Goal: Task Accomplishment & Management: Manage account settings

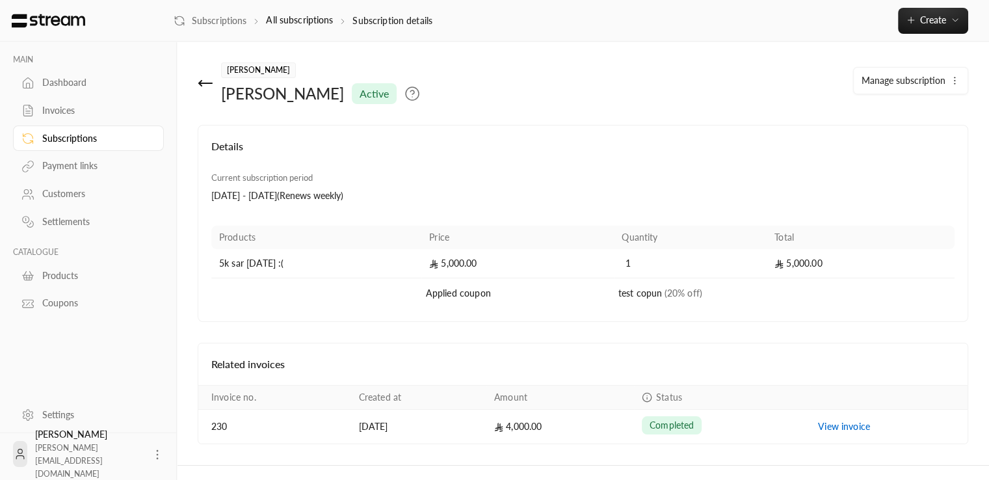
scroll to position [23, 0]
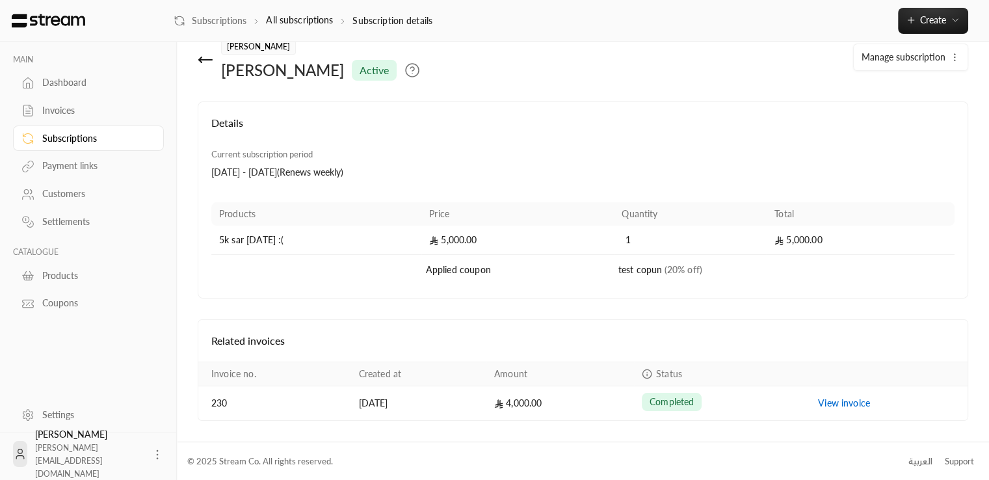
click at [199, 63] on icon at bounding box center [206, 60] width 16 height 16
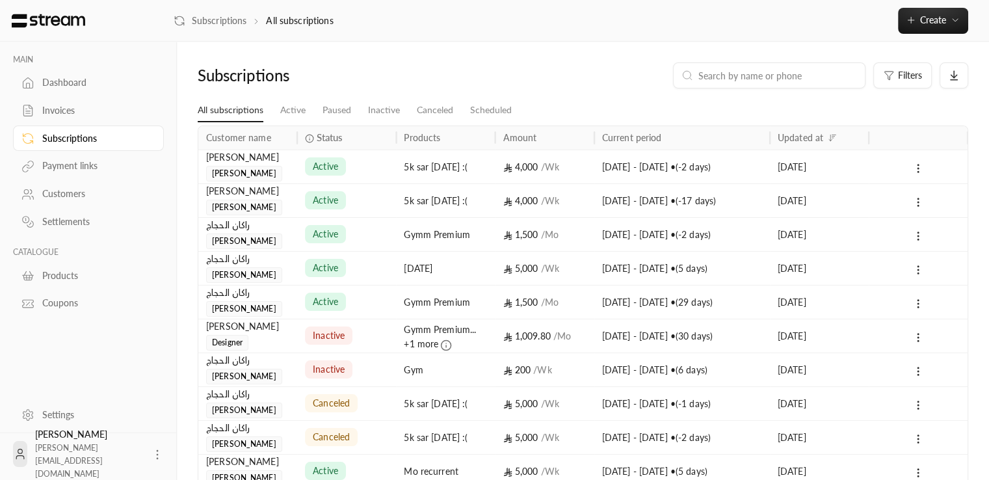
click at [274, 170] on div "Rashad ali Mohammed" at bounding box center [247, 165] width 83 height 31
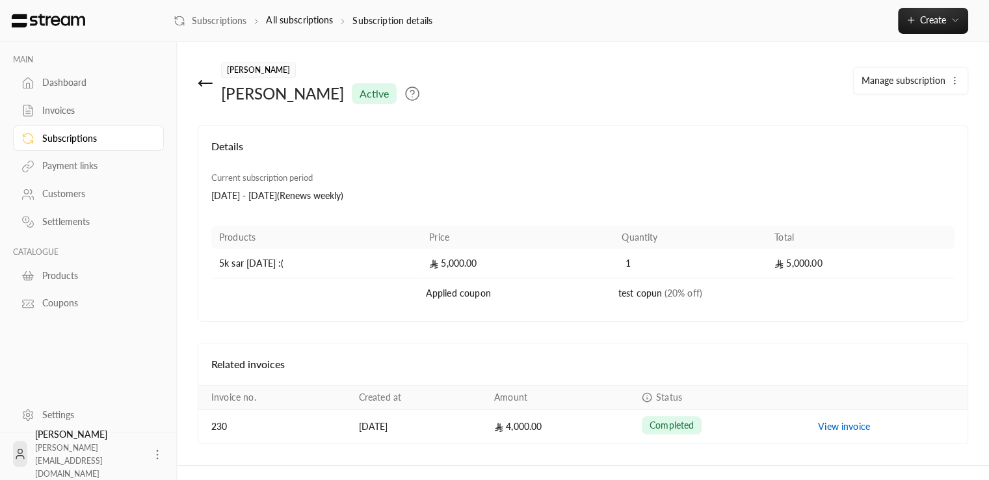
scroll to position [23, 0]
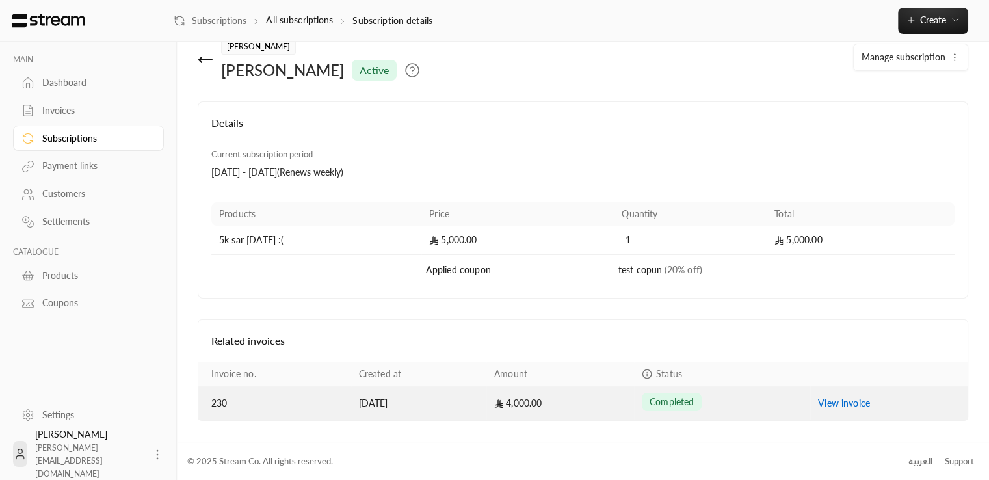
click at [835, 406] on link "View invoice" at bounding box center [844, 402] width 52 height 11
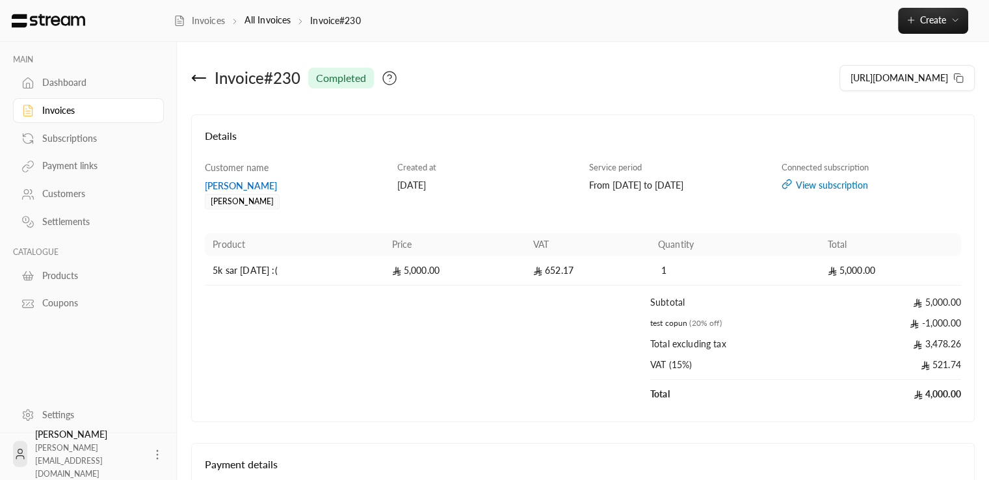
scroll to position [23, 0]
click at [203, 82] on icon at bounding box center [199, 78] width 16 height 16
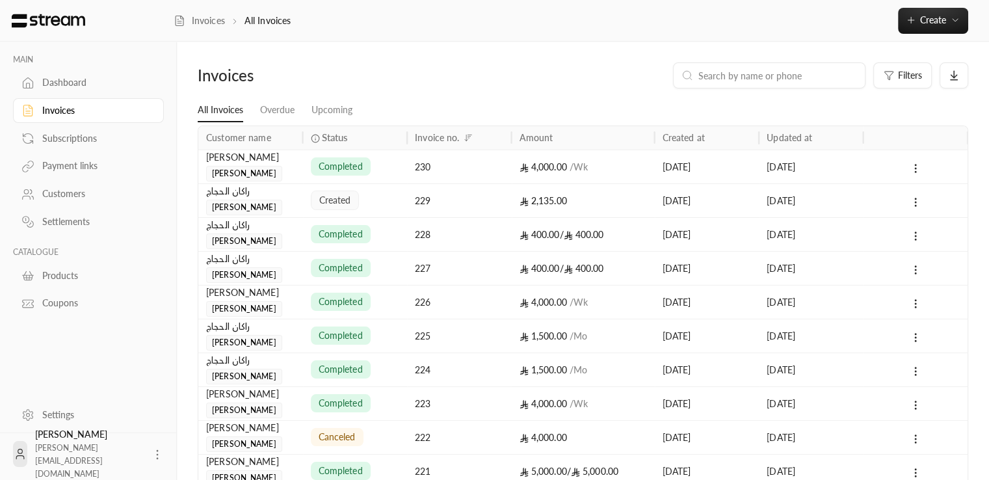
click at [283, 172] on div "[PERSON_NAME] [PERSON_NAME]" at bounding box center [250, 165] width 89 height 31
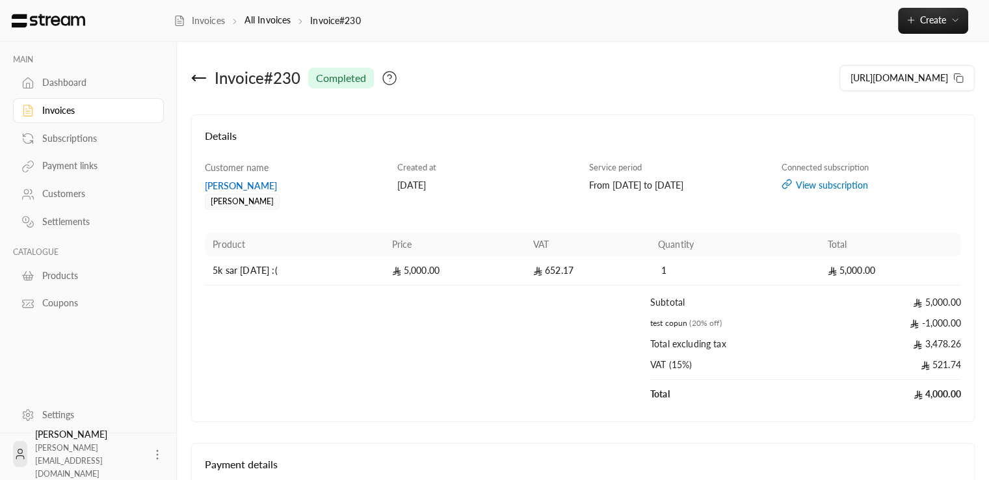
click at [197, 79] on icon at bounding box center [199, 78] width 16 height 16
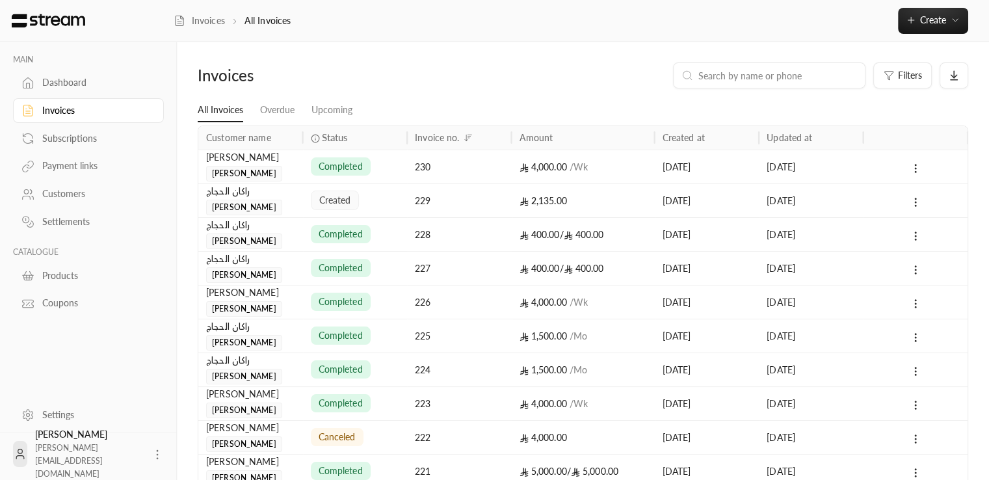
click at [77, 137] on div "Subscriptions" at bounding box center [94, 138] width 105 height 13
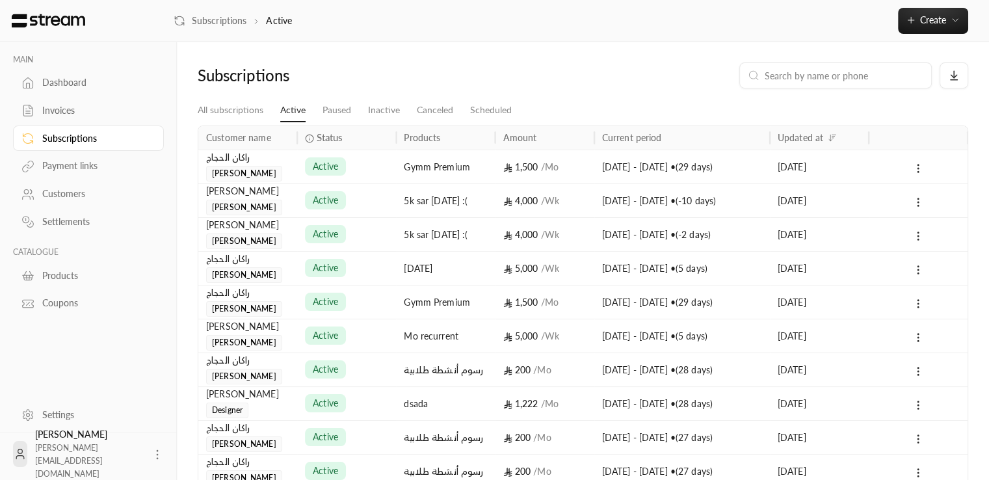
click at [274, 193] on div "[PERSON_NAME]" at bounding box center [247, 191] width 83 height 14
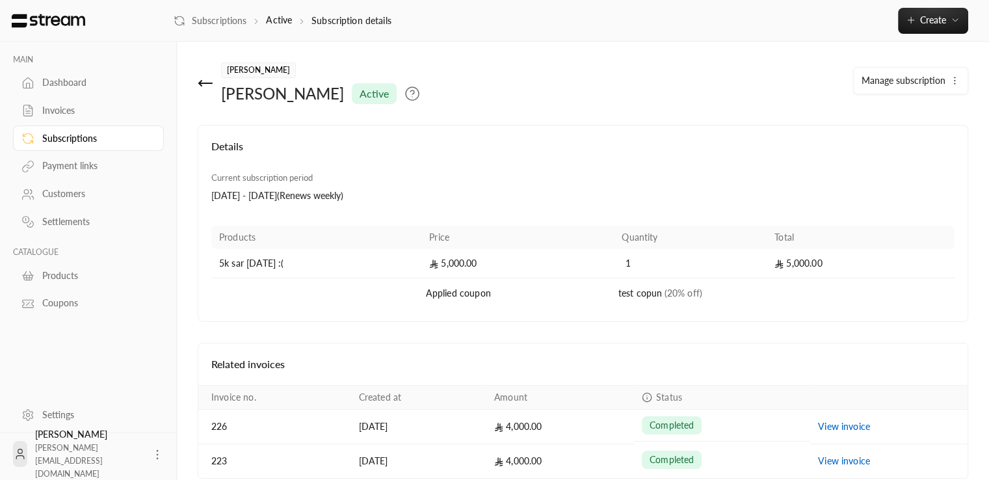
click at [64, 133] on div "Subscriptions" at bounding box center [94, 138] width 105 height 13
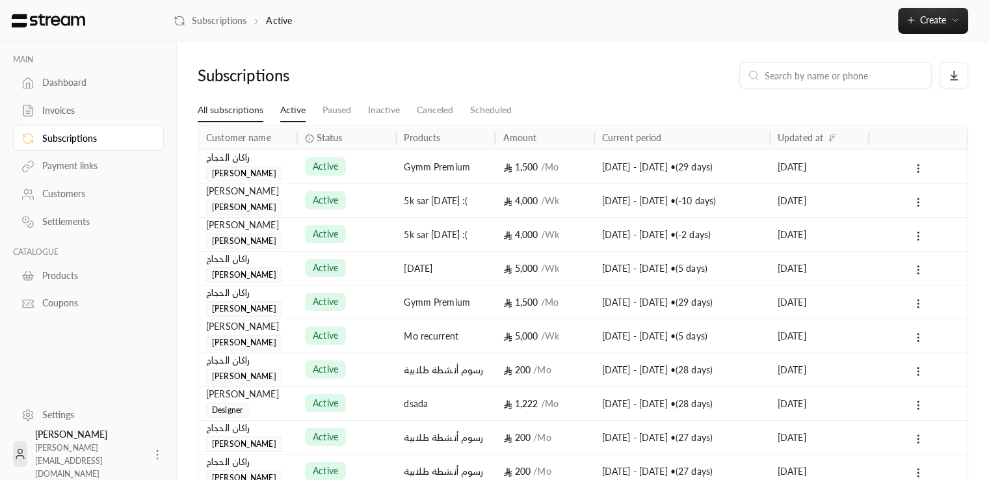
click at [254, 108] on link "All subscriptions" at bounding box center [231, 110] width 66 height 23
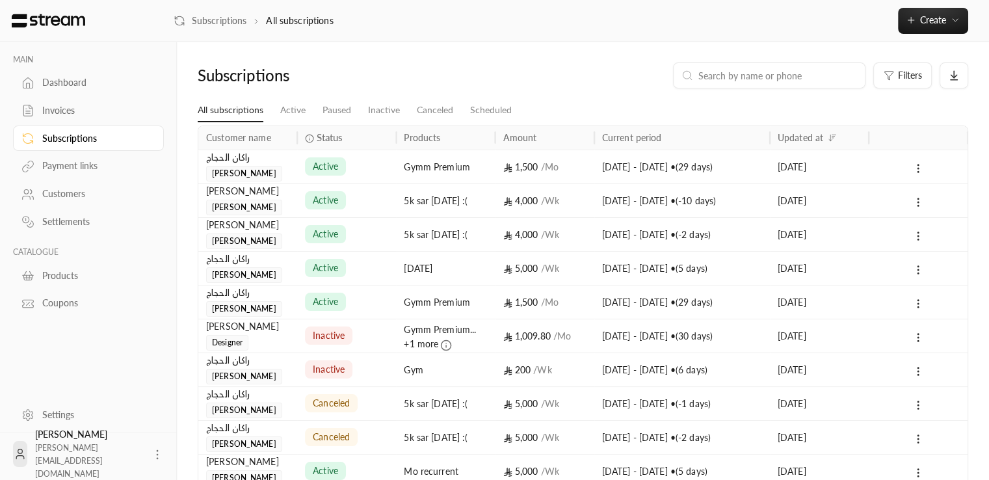
click at [286, 200] on div "Rashad ali Mohammed" at bounding box center [247, 199] width 83 height 31
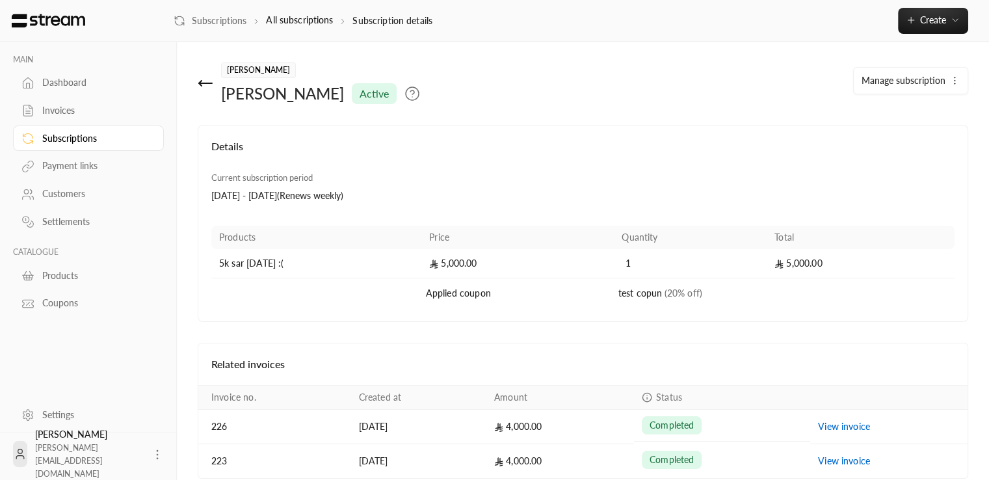
click at [915, 81] on span "Manage subscription" at bounding box center [903, 80] width 84 height 11
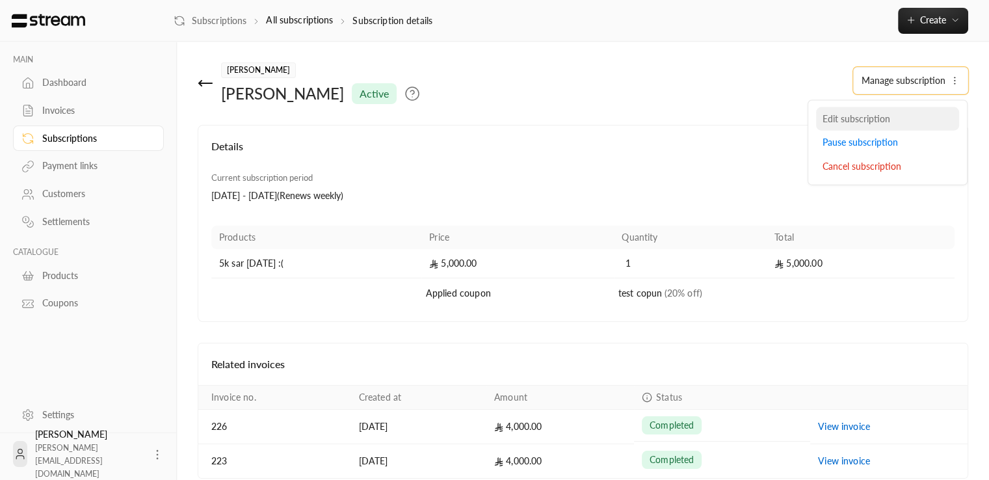
click at [884, 118] on span "Edit subscription" at bounding box center [856, 117] width 68 height 11
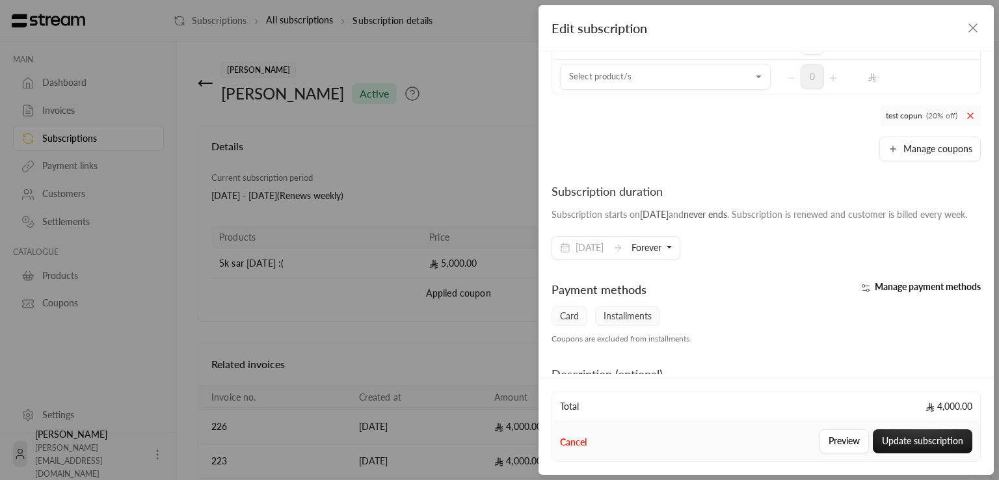
scroll to position [163, 0]
click at [648, 216] on span "11/08/2025" at bounding box center [654, 215] width 29 height 11
click at [668, 218] on span "11/08/2025" at bounding box center [654, 215] width 29 height 11
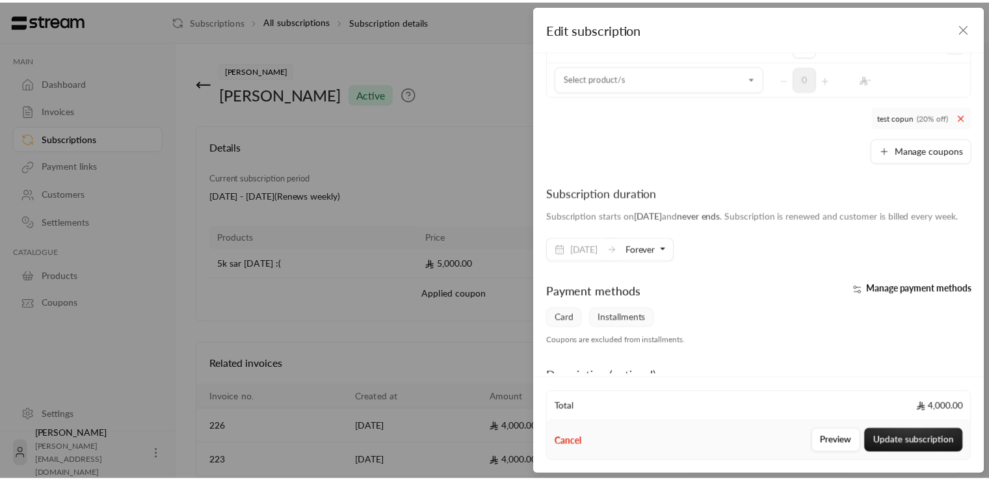
scroll to position [0, 0]
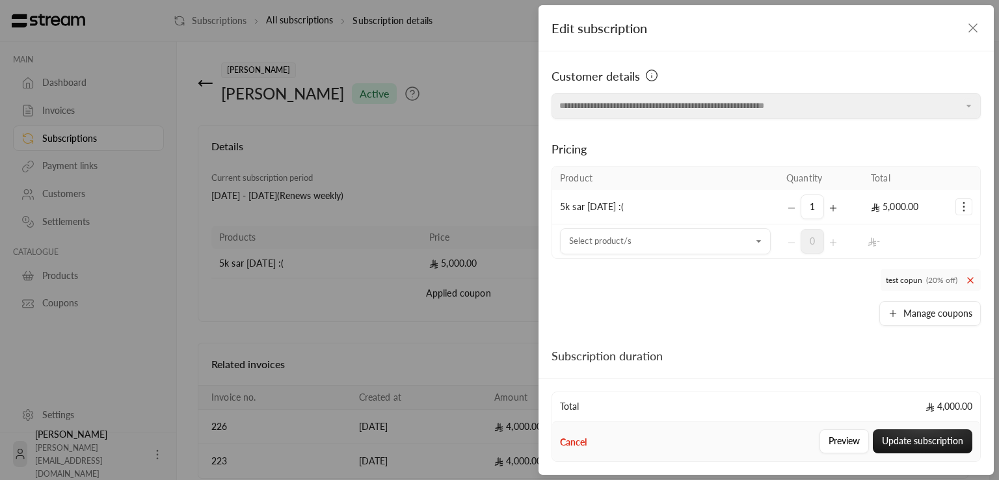
click at [442, 334] on div "**********" at bounding box center [499, 240] width 999 height 480
click at [976, 27] on icon "button" at bounding box center [973, 28] width 16 height 16
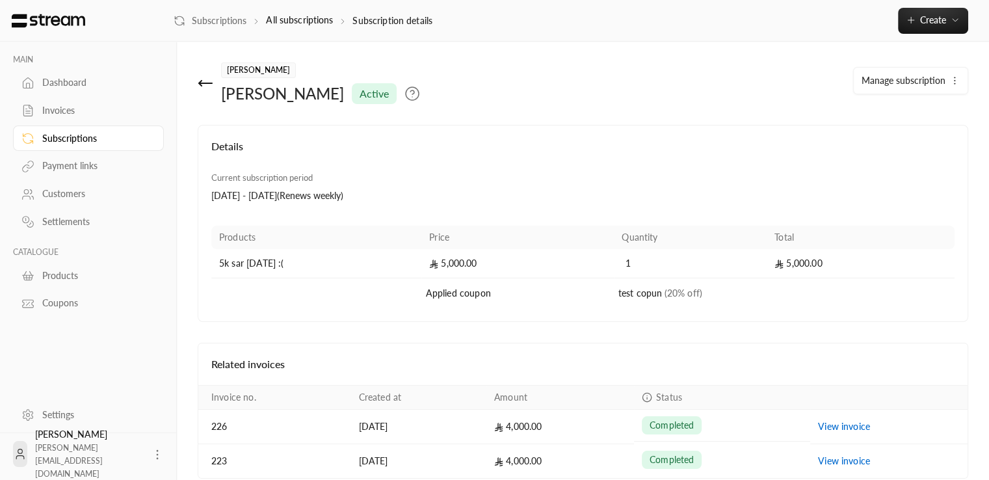
click at [203, 86] on icon at bounding box center [206, 83] width 16 height 16
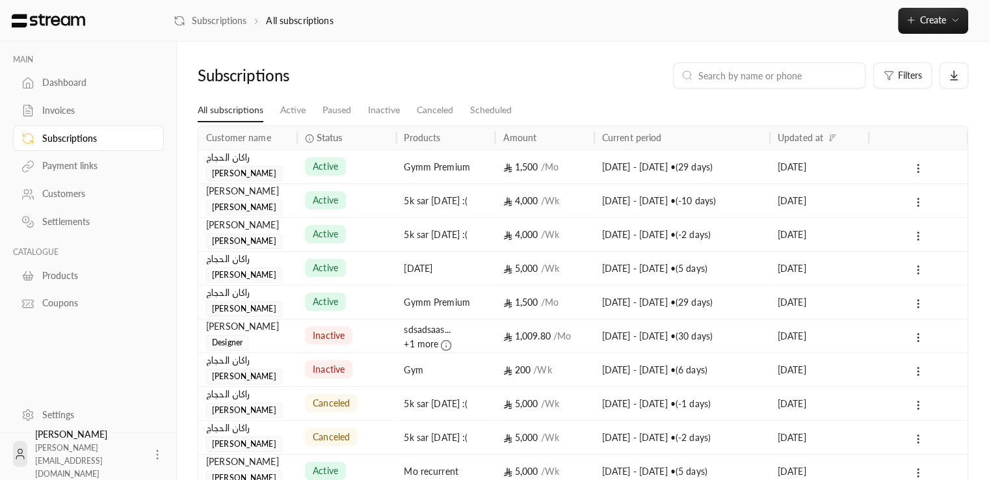
click at [365, 243] on div "active" at bounding box center [346, 234] width 83 height 33
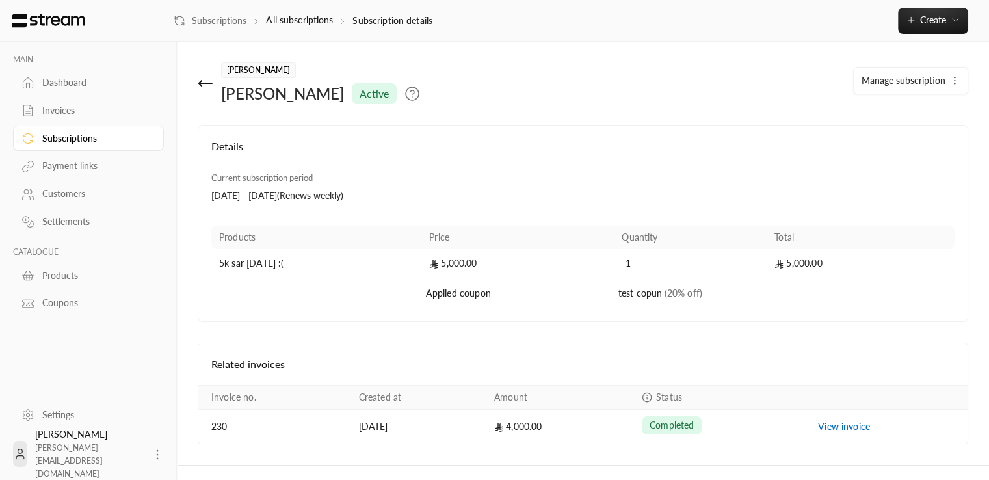
scroll to position [23, 0]
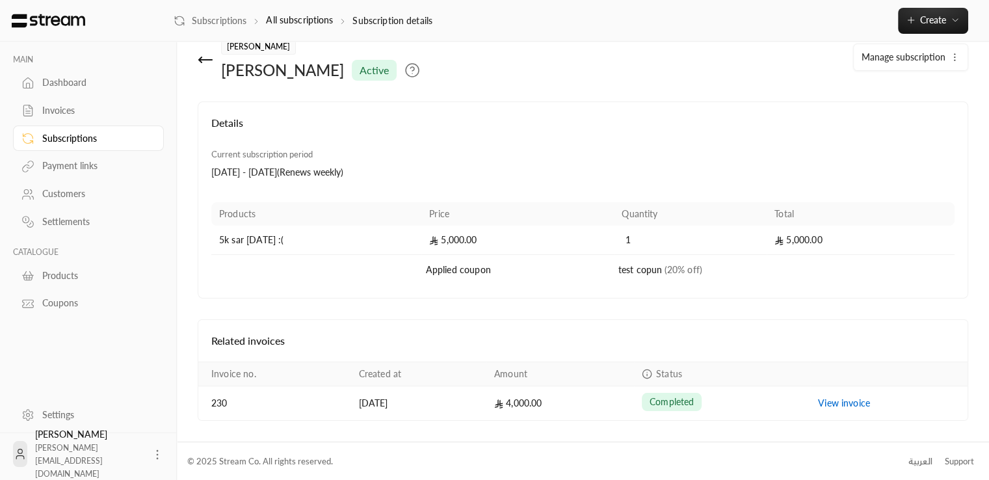
click at [209, 63] on icon at bounding box center [206, 60] width 16 height 16
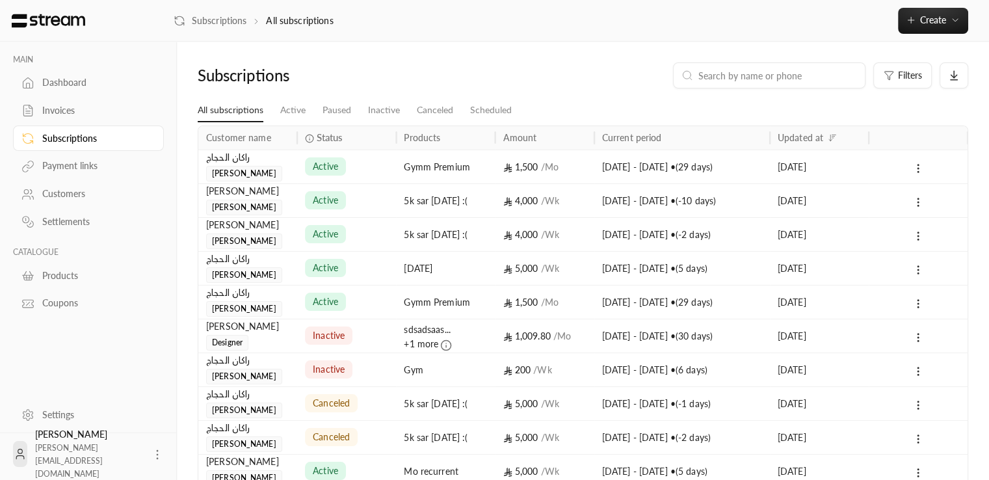
click at [374, 198] on div "active" at bounding box center [346, 200] width 83 height 33
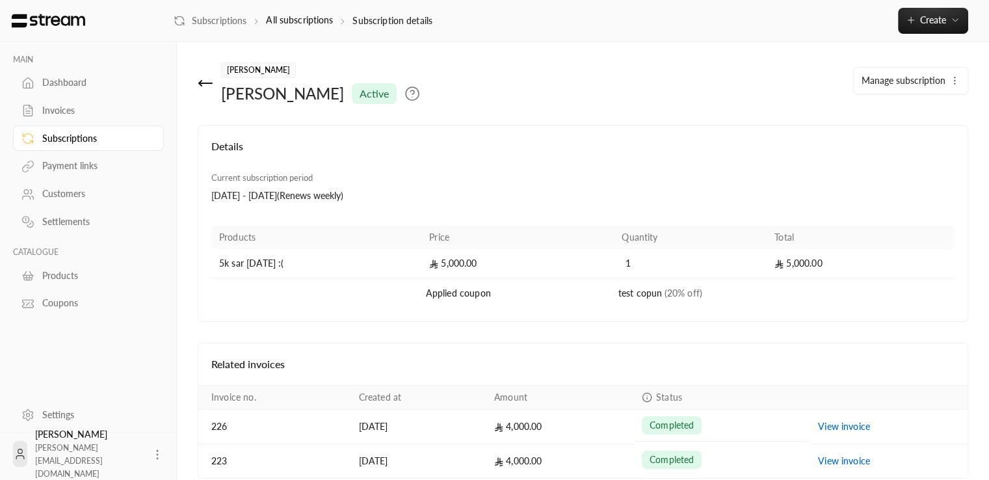
click at [205, 85] on icon at bounding box center [206, 83] width 16 height 16
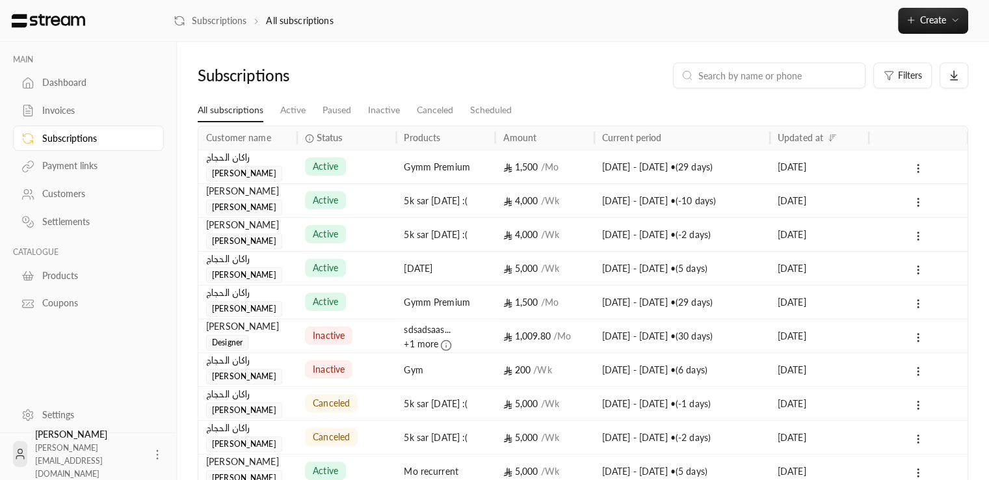
click at [373, 205] on div "active" at bounding box center [346, 200] width 83 height 33
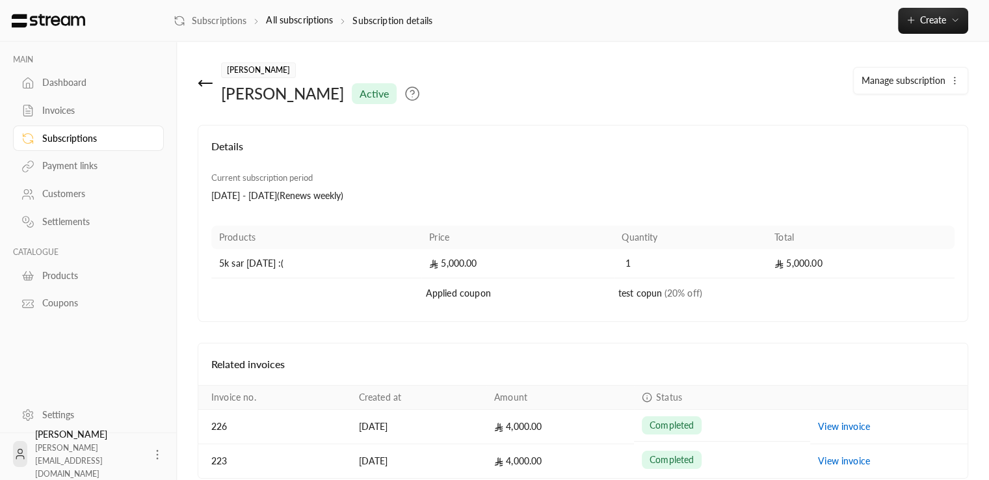
scroll to position [57, 0]
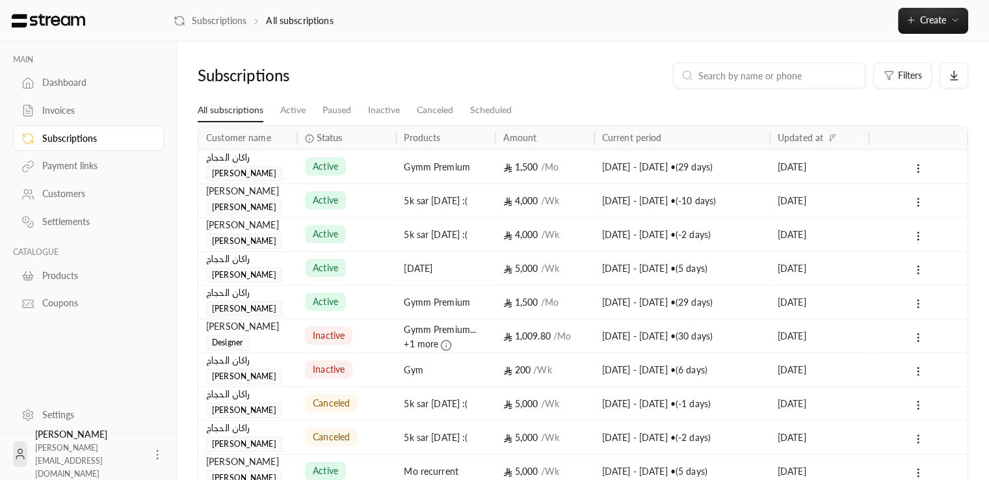
click at [358, 235] on div "active" at bounding box center [346, 234] width 83 height 33
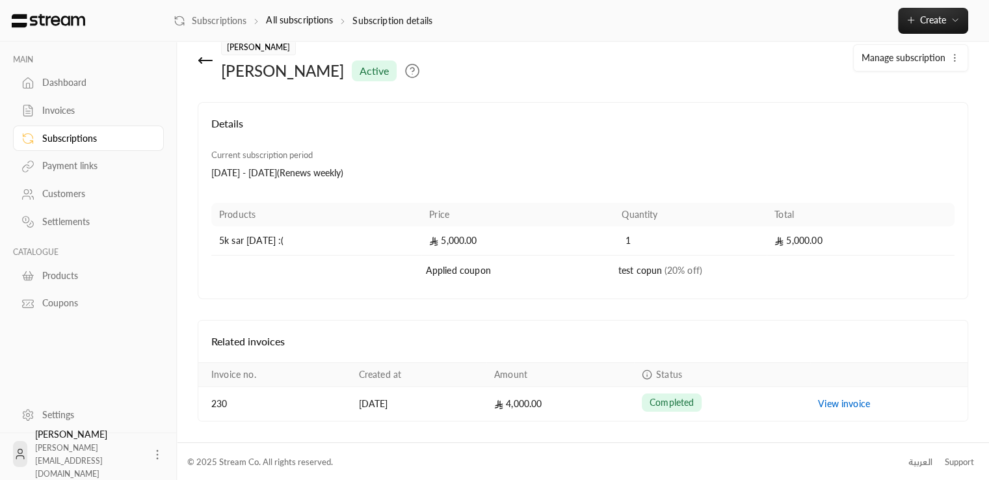
scroll to position [23, 0]
click at [203, 56] on icon at bounding box center [206, 60] width 16 height 16
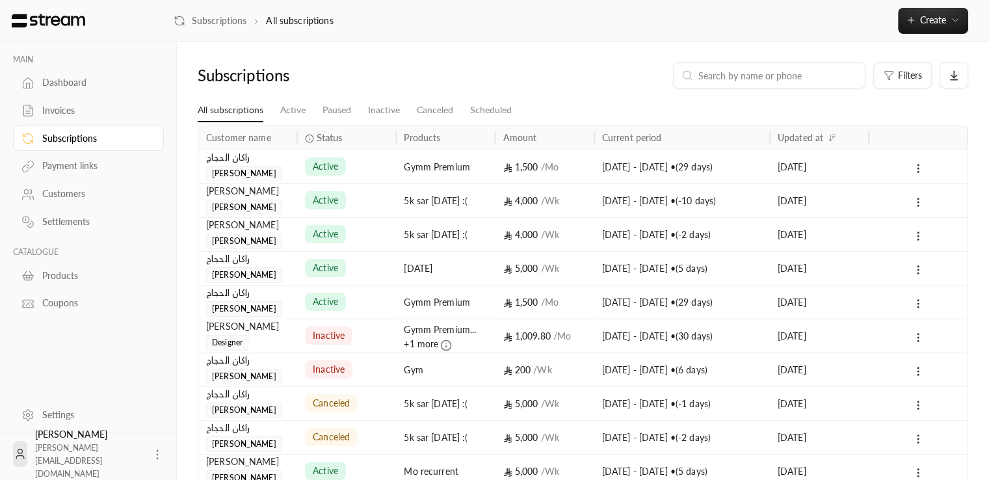
click at [366, 196] on div "active" at bounding box center [346, 200] width 83 height 33
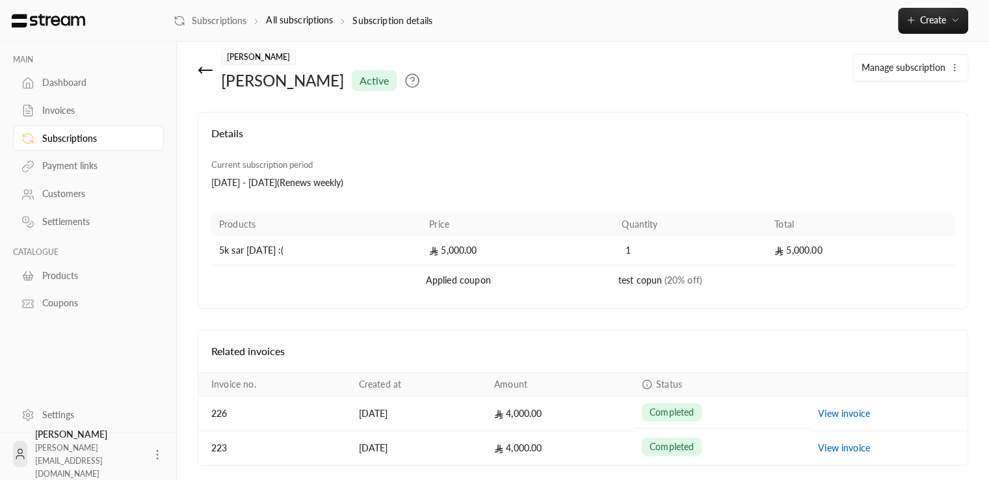
scroll to position [11, 0]
click at [205, 68] on icon at bounding box center [206, 72] width 16 height 16
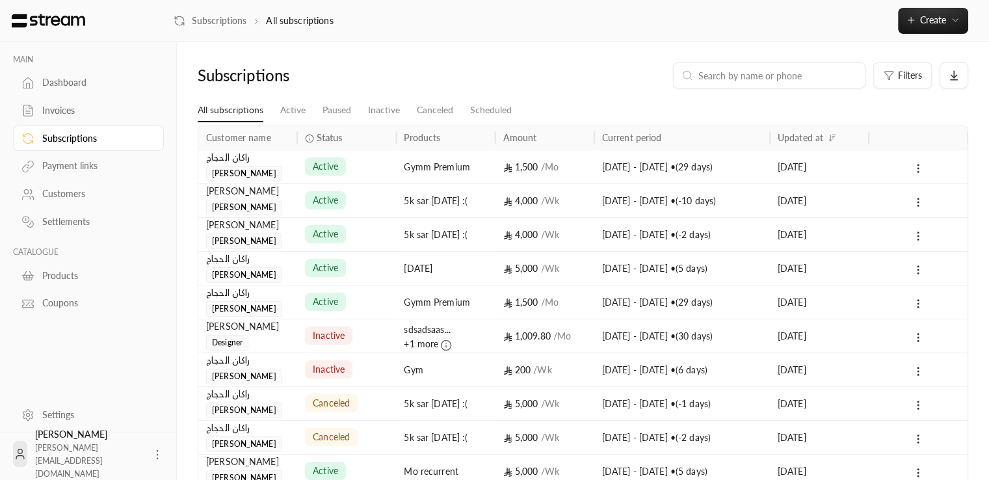
click at [921, 165] on icon at bounding box center [918, 169] width 12 height 12
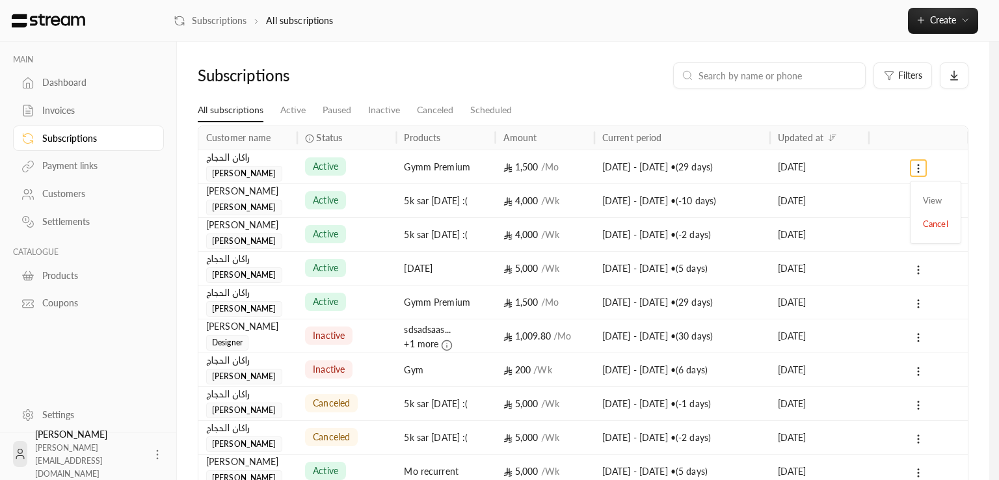
click at [985, 171] on div at bounding box center [499, 240] width 999 height 480
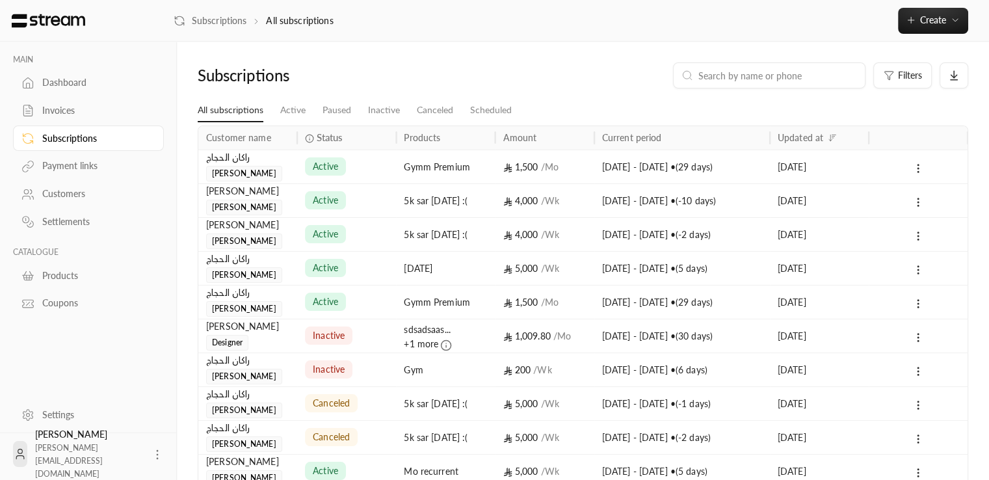
click at [369, 240] on div "active" at bounding box center [346, 234] width 83 height 33
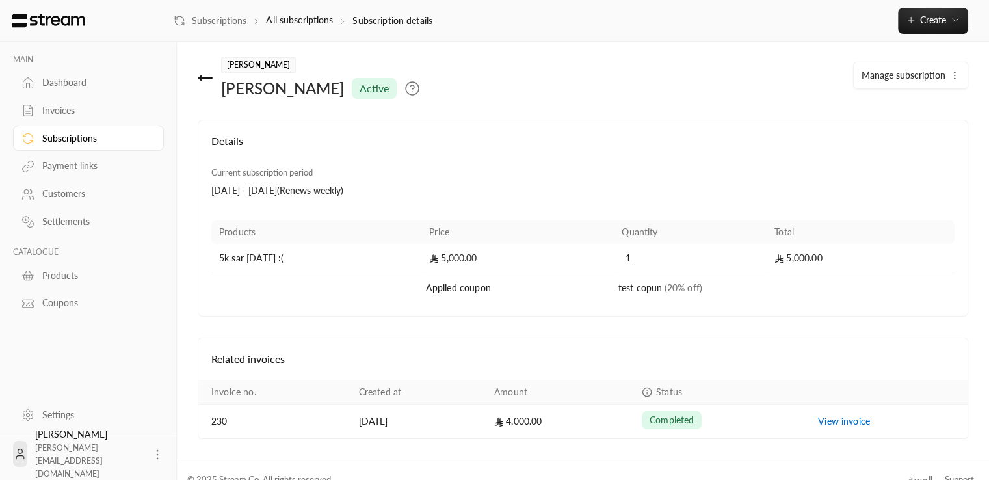
scroll to position [23, 0]
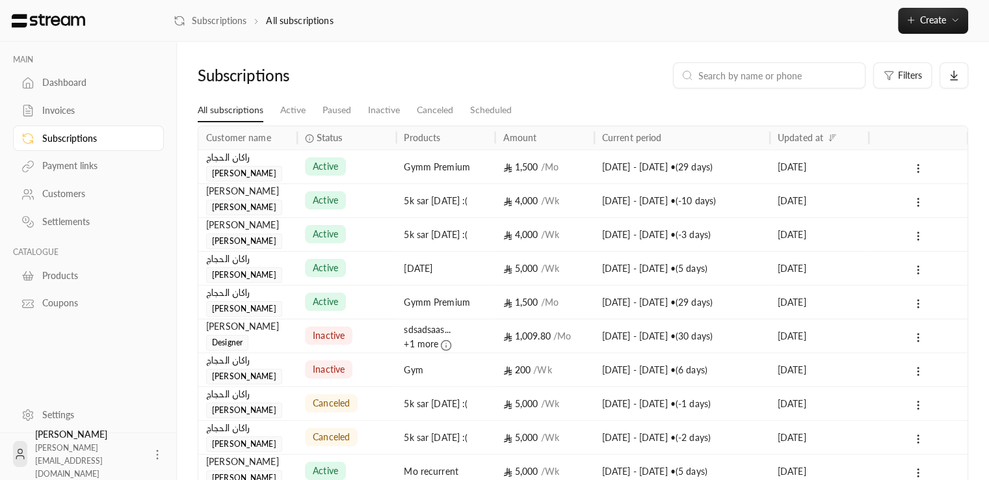
click at [278, 196] on div "[PERSON_NAME]" at bounding box center [247, 191] width 83 height 14
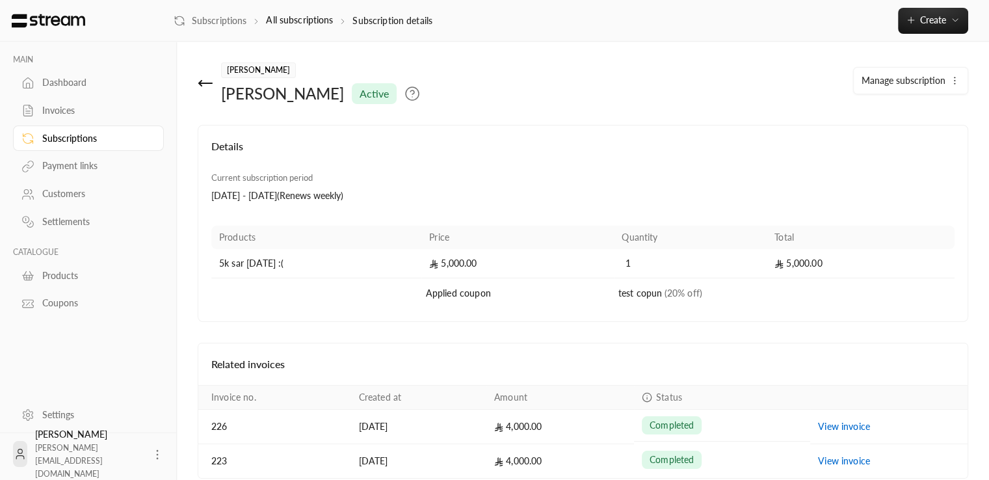
scroll to position [57, 0]
click at [943, 218] on div "Products Price Quantity Total 5k sar today :( 5,000.00 1 5,000.00 Applied coupo…" at bounding box center [582, 263] width 743 height 90
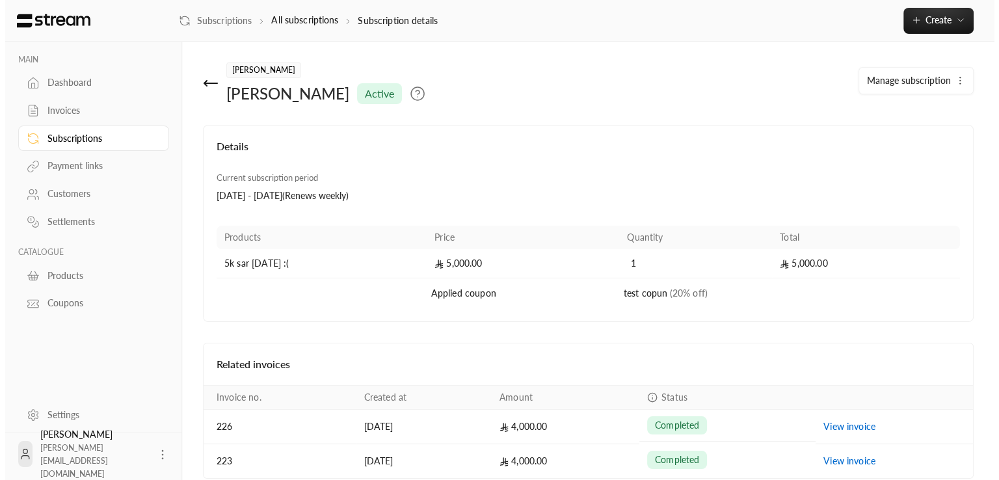
scroll to position [57, 0]
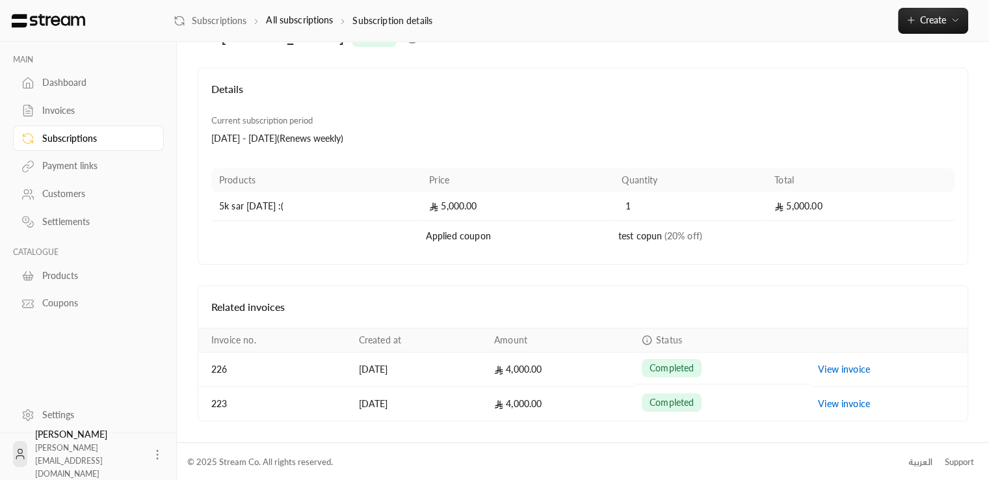
click at [151, 459] on icon at bounding box center [157, 454] width 13 height 13
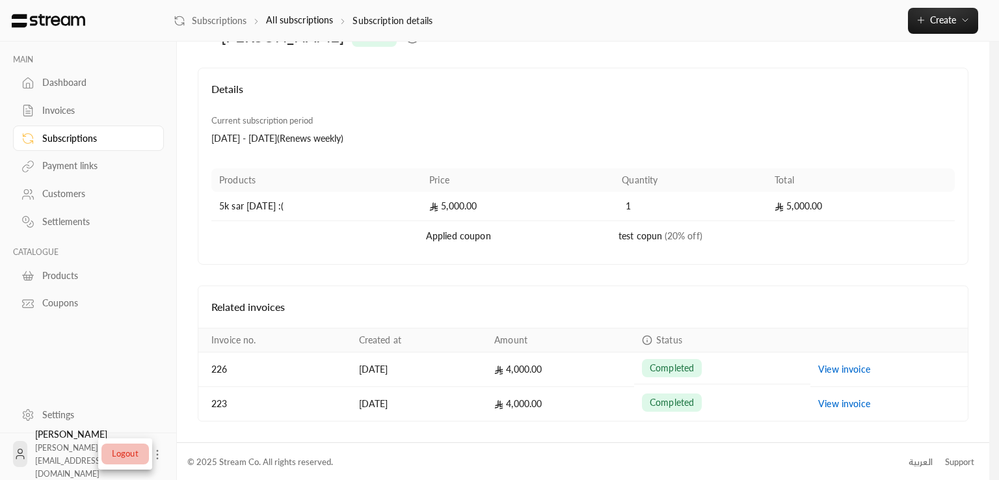
click at [128, 461] on li "Logout" at bounding box center [124, 453] width 47 height 21
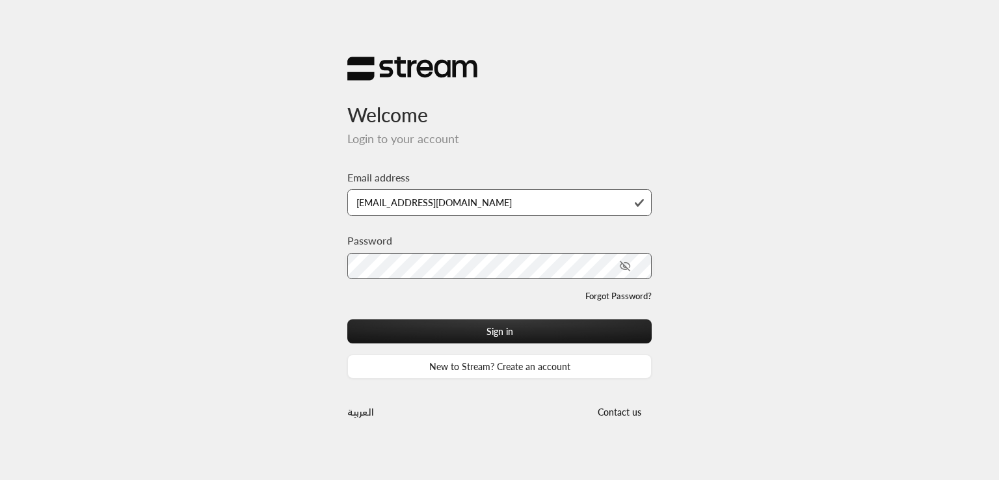
click at [622, 264] on icon "toggle password visibility" at bounding box center [625, 266] width 12 height 12
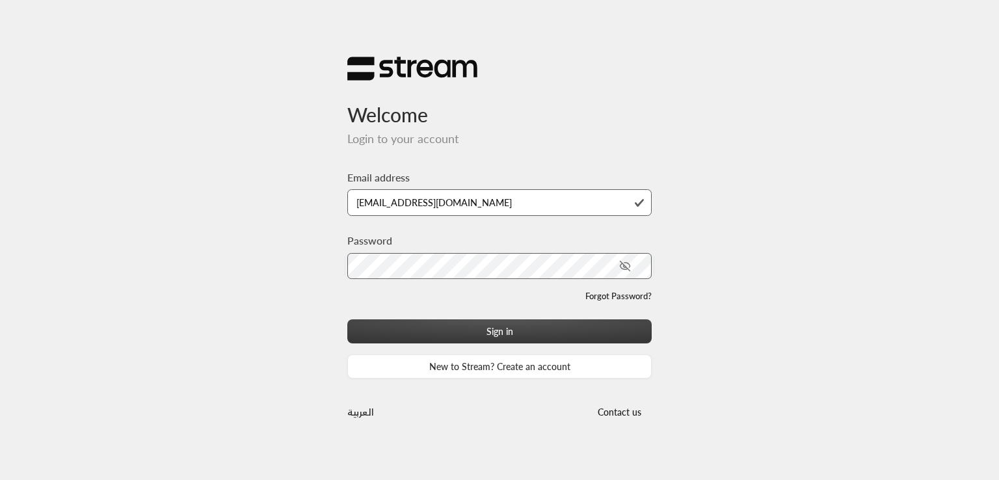
click at [500, 326] on button "Sign in" at bounding box center [499, 331] width 304 height 24
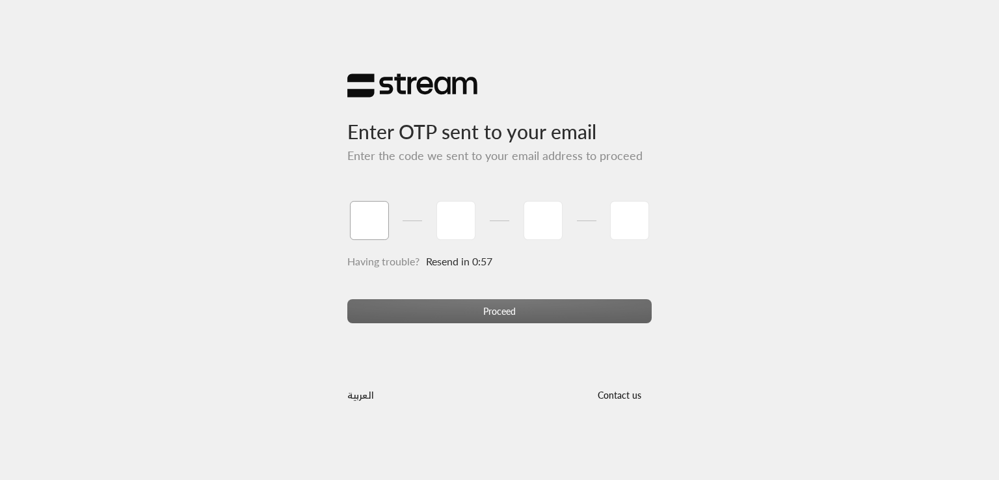
type input "1"
type input "2"
type input "3"
type input "4"
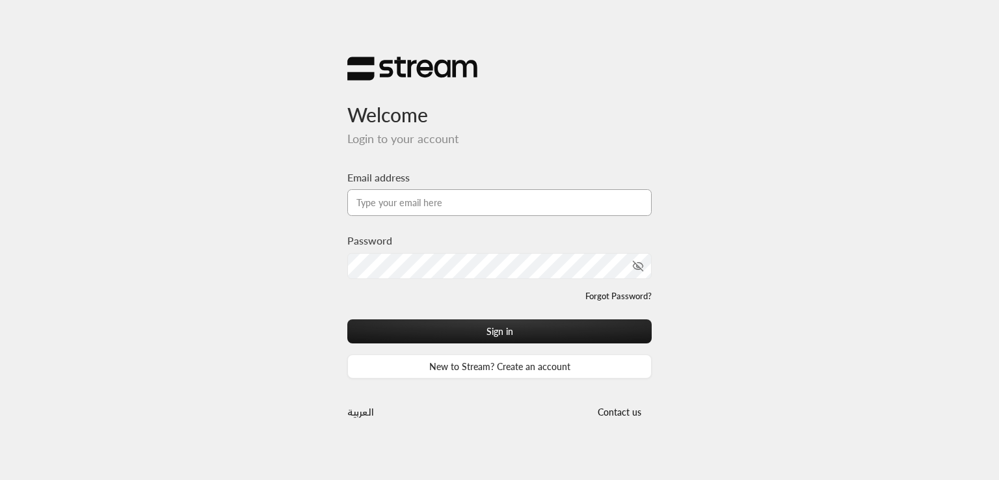
click at [440, 196] on input "Email address" at bounding box center [499, 202] width 304 height 27
paste input "TKQVLnu8KqXDsXH@"
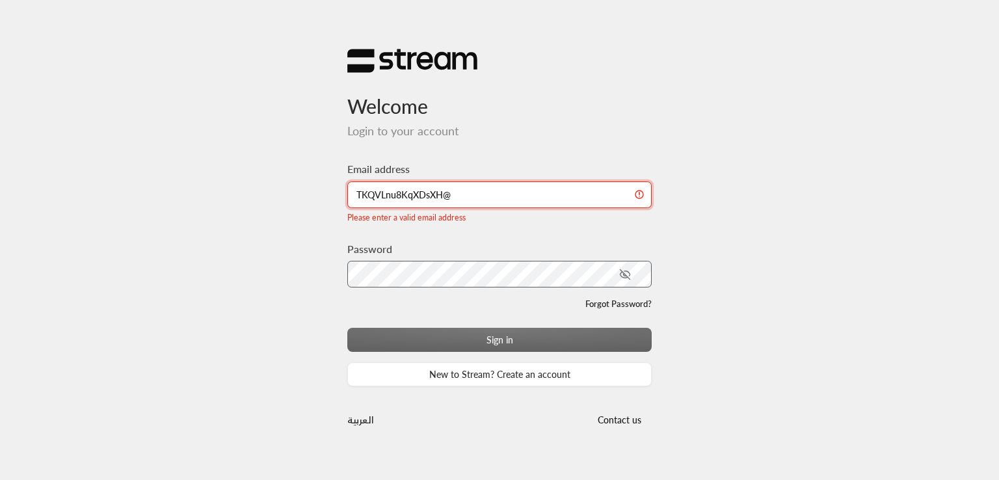
click at [476, 195] on input "TKQVLnu8KqXDsXH@" at bounding box center [499, 194] width 304 height 27
paste input "[EMAIL_ADDRESS][DOMAIN_NAME]"
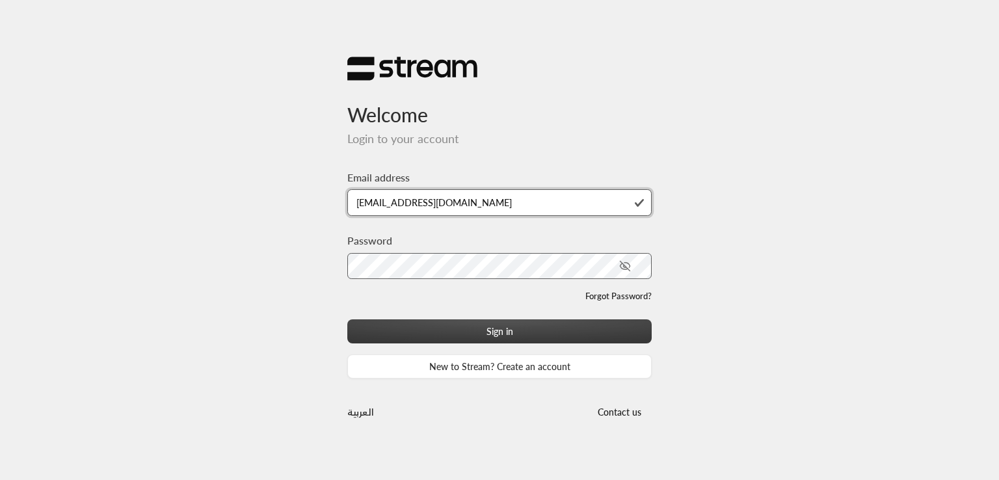
type input "[EMAIL_ADDRESS][DOMAIN_NAME]"
click at [473, 337] on button "Sign in" at bounding box center [499, 331] width 304 height 24
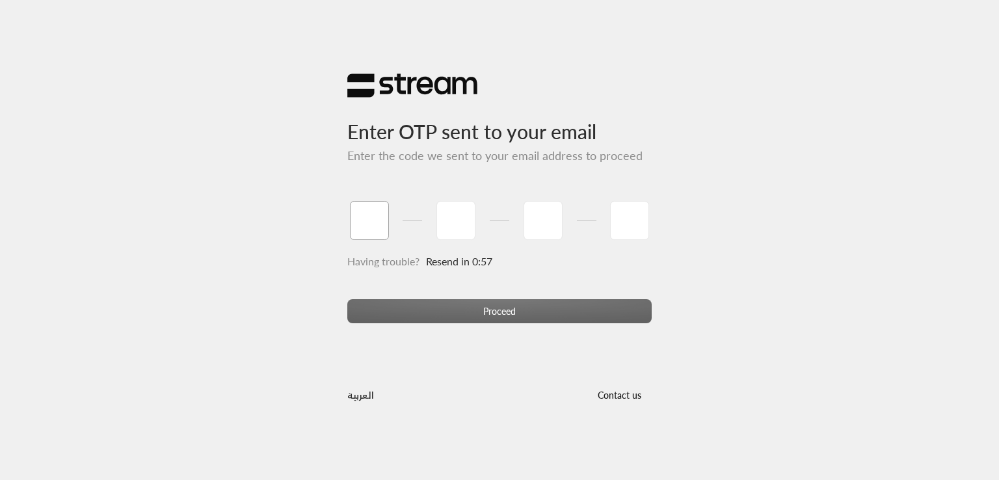
type input "1"
type input "2"
type input "3"
type input "4"
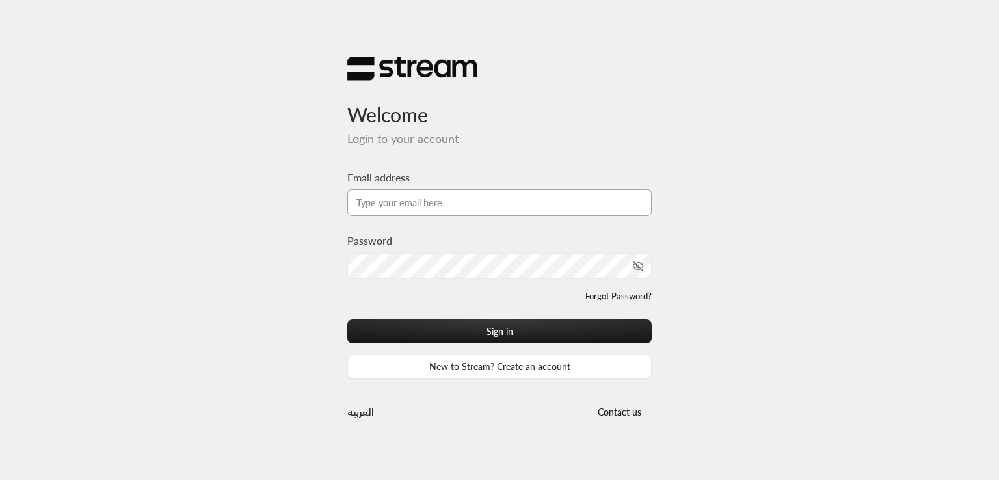
click at [454, 200] on input "Email address" at bounding box center [499, 202] width 304 height 27
paste input "[PERSON_NAME][EMAIL_ADDRESS][DOMAIN_NAME]"
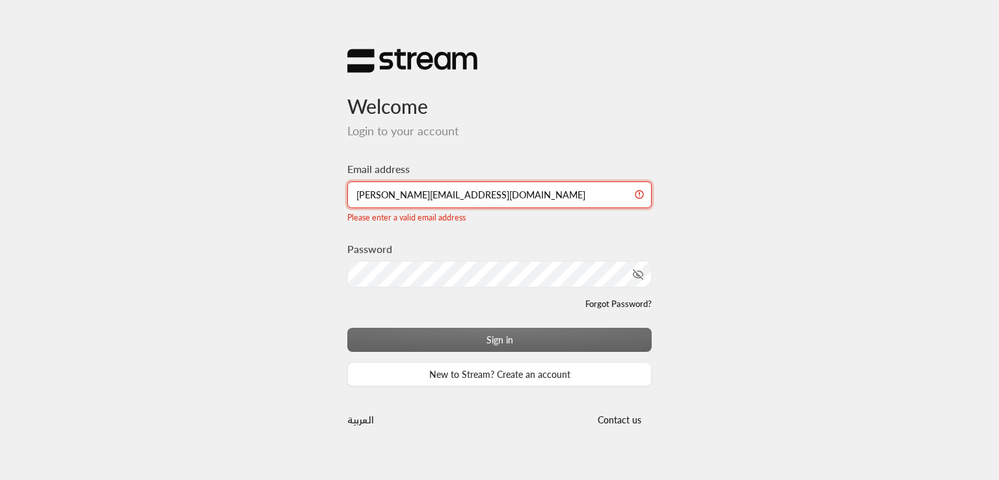
click at [361, 194] on input "[PERSON_NAME][EMAIL_ADDRESS][DOMAIN_NAME]" at bounding box center [499, 194] width 304 height 27
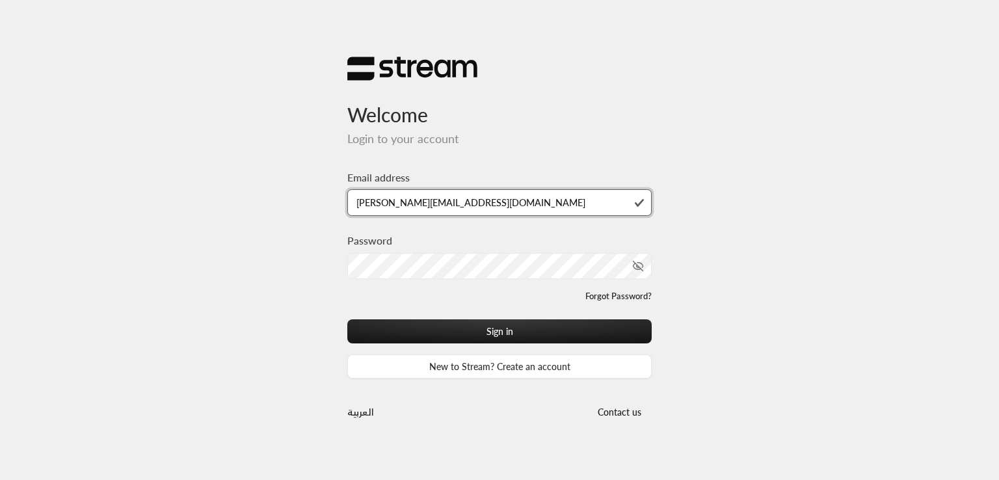
type input "[PERSON_NAME][EMAIL_ADDRESS][DOMAIN_NAME]"
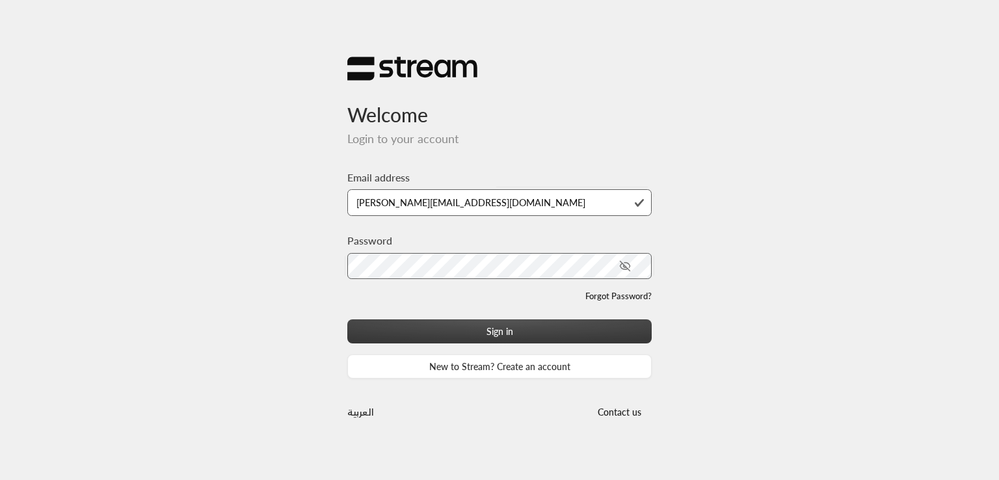
click at [463, 328] on button "Sign in" at bounding box center [499, 331] width 304 height 24
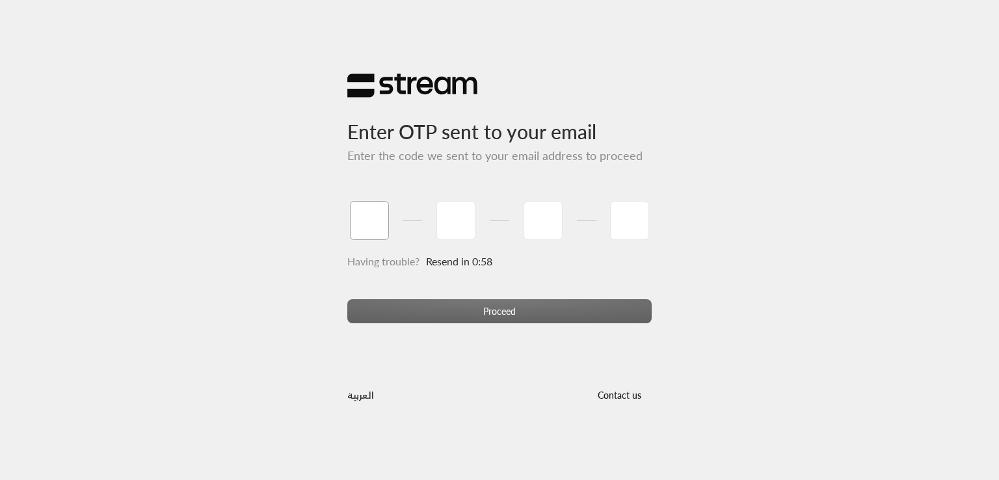
type input "1"
type input "2"
type input "3"
type input "4"
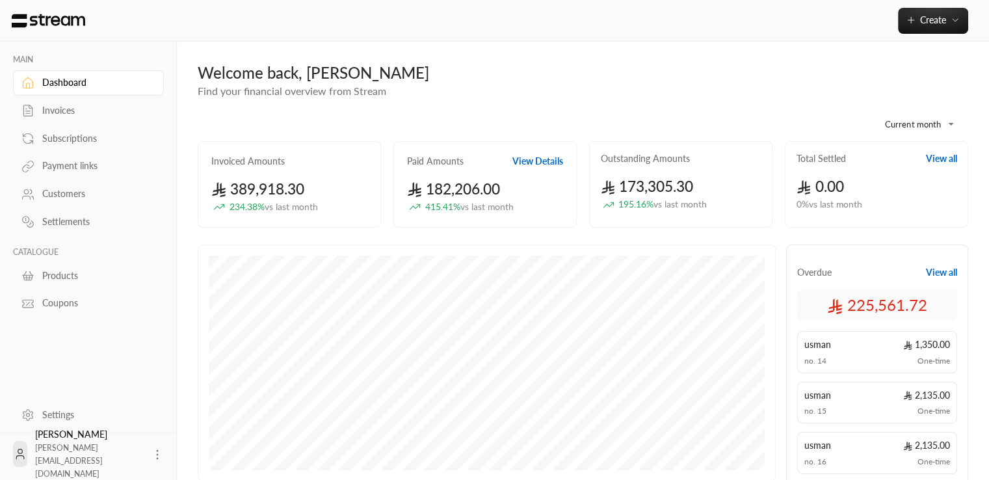
click at [976, 172] on div "**********" at bounding box center [583, 453] width 812 height 823
